Goal: Check status

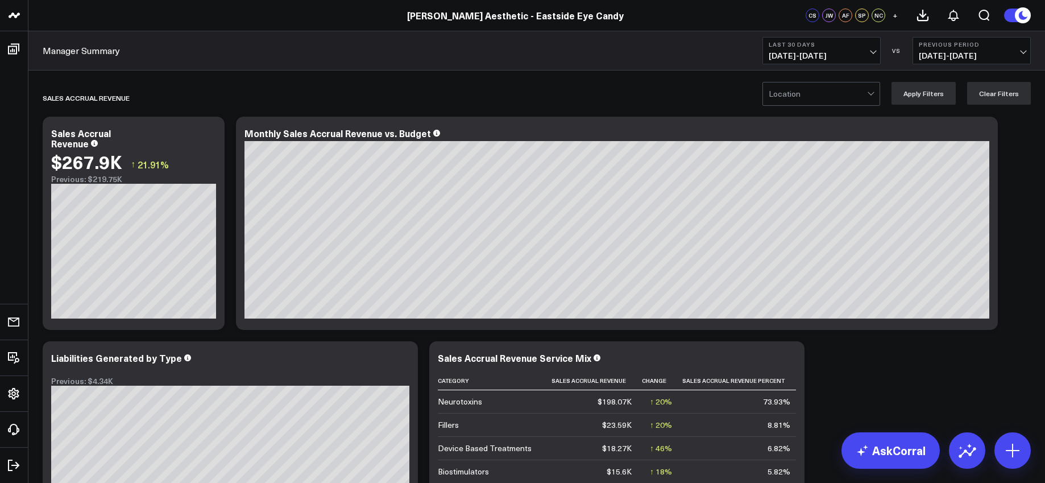
click at [797, 45] on b "Last 30 Days" at bounding box center [822, 44] width 106 height 7
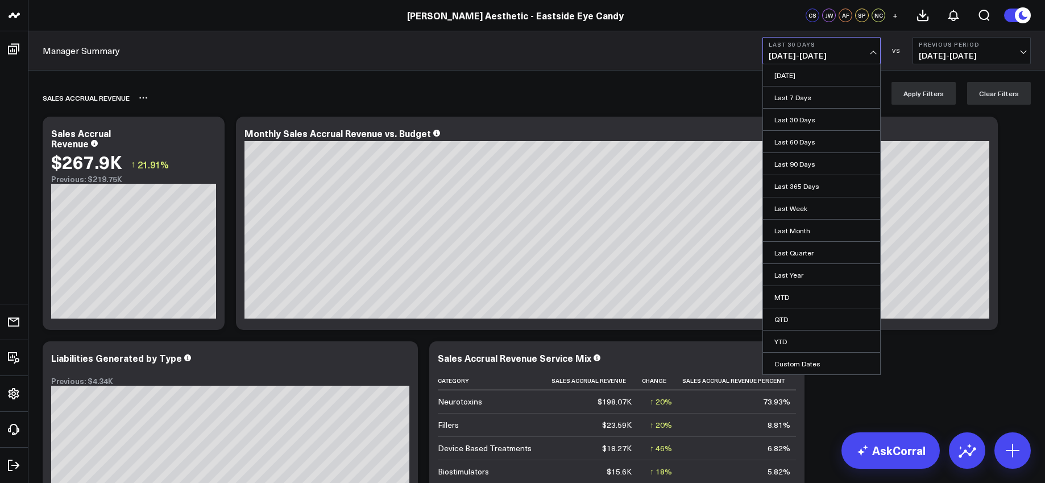
click at [212, 98] on div "Sales Accrual Revenue" at bounding box center [471, 98] width 857 height 26
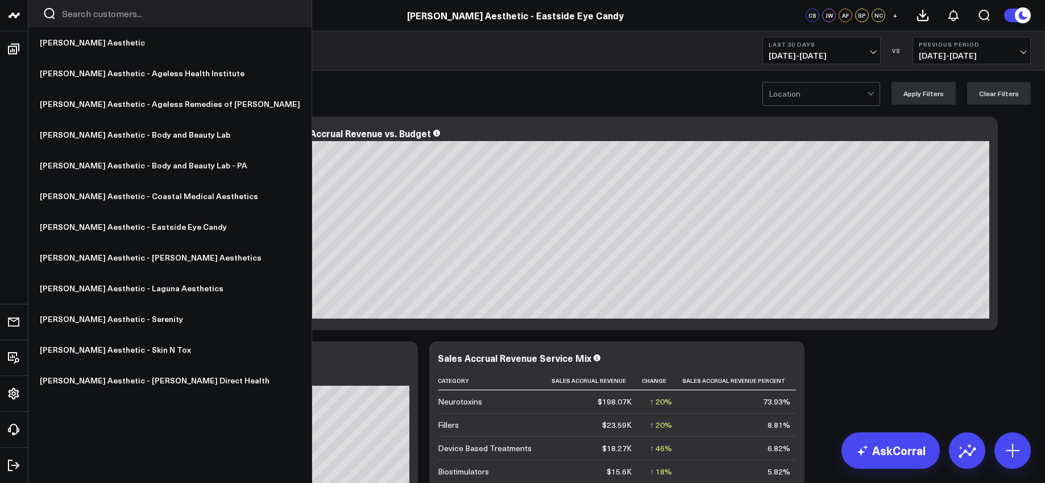
click at [14, 13] on icon at bounding box center [14, 16] width 14 height 14
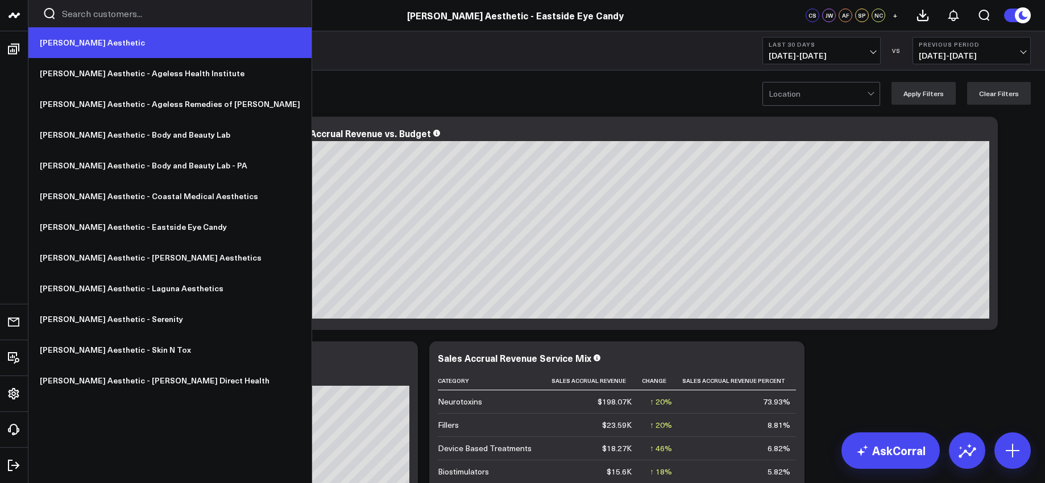
click at [81, 38] on link "[PERSON_NAME] Aesthetic" at bounding box center [169, 42] width 283 height 31
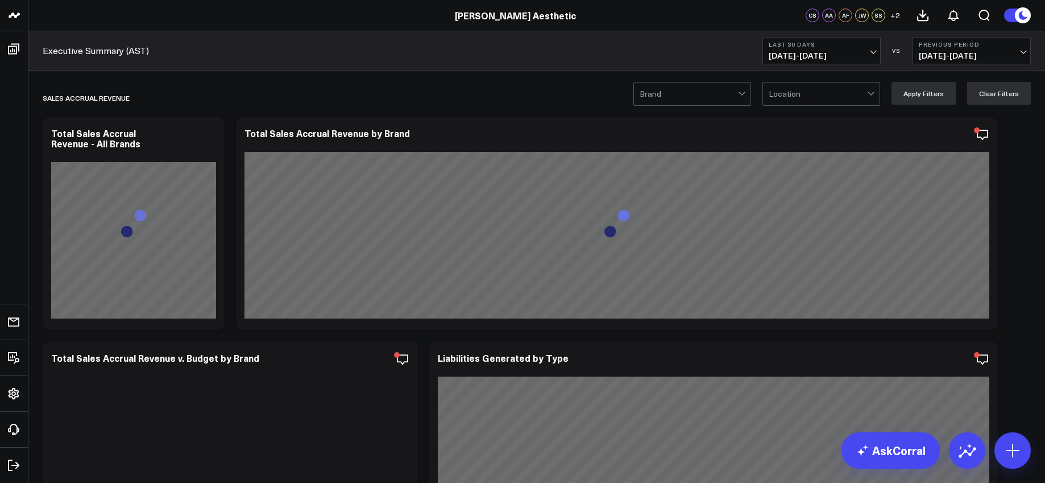
click at [832, 47] on b "Last 30 Days" at bounding box center [822, 44] width 106 height 7
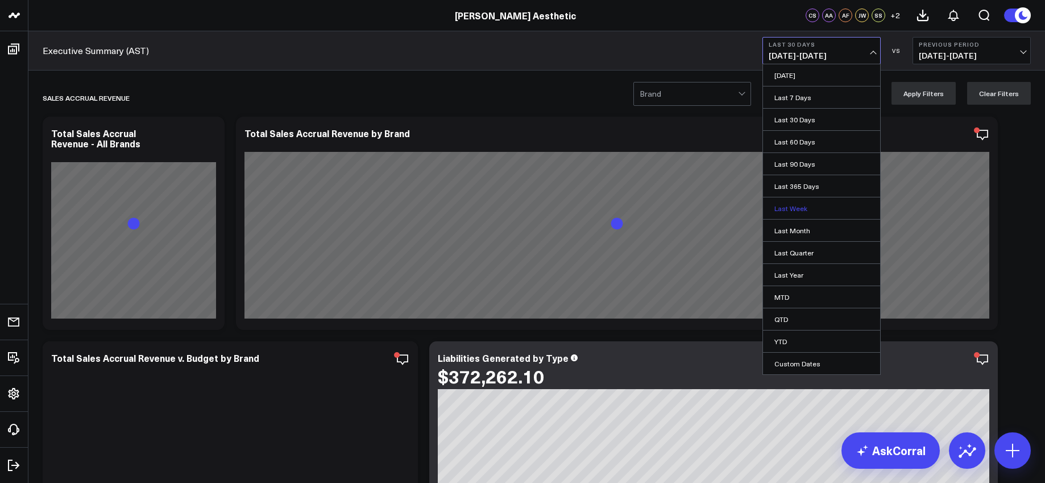
click at [794, 206] on link "Last Week" at bounding box center [821, 208] width 117 height 22
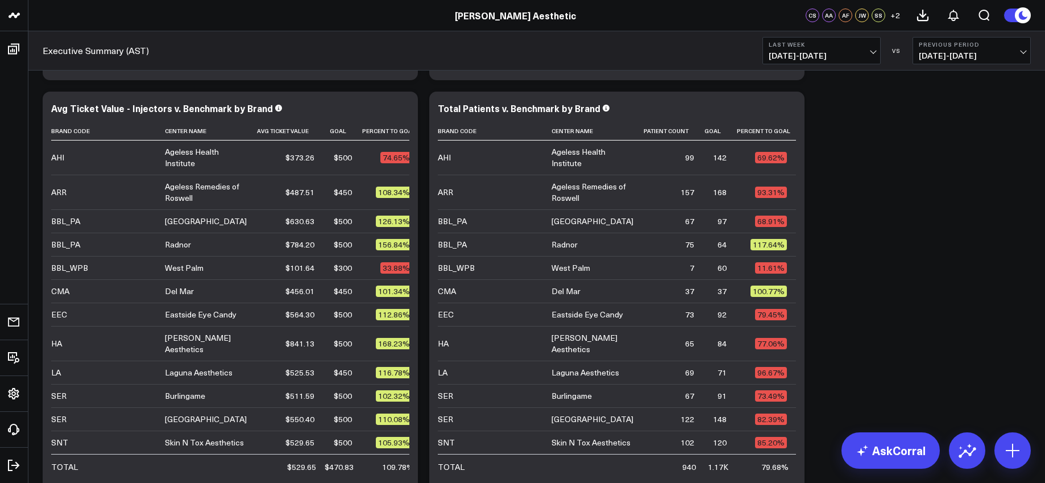
scroll to position [2086, 0]
